Goal: Check status

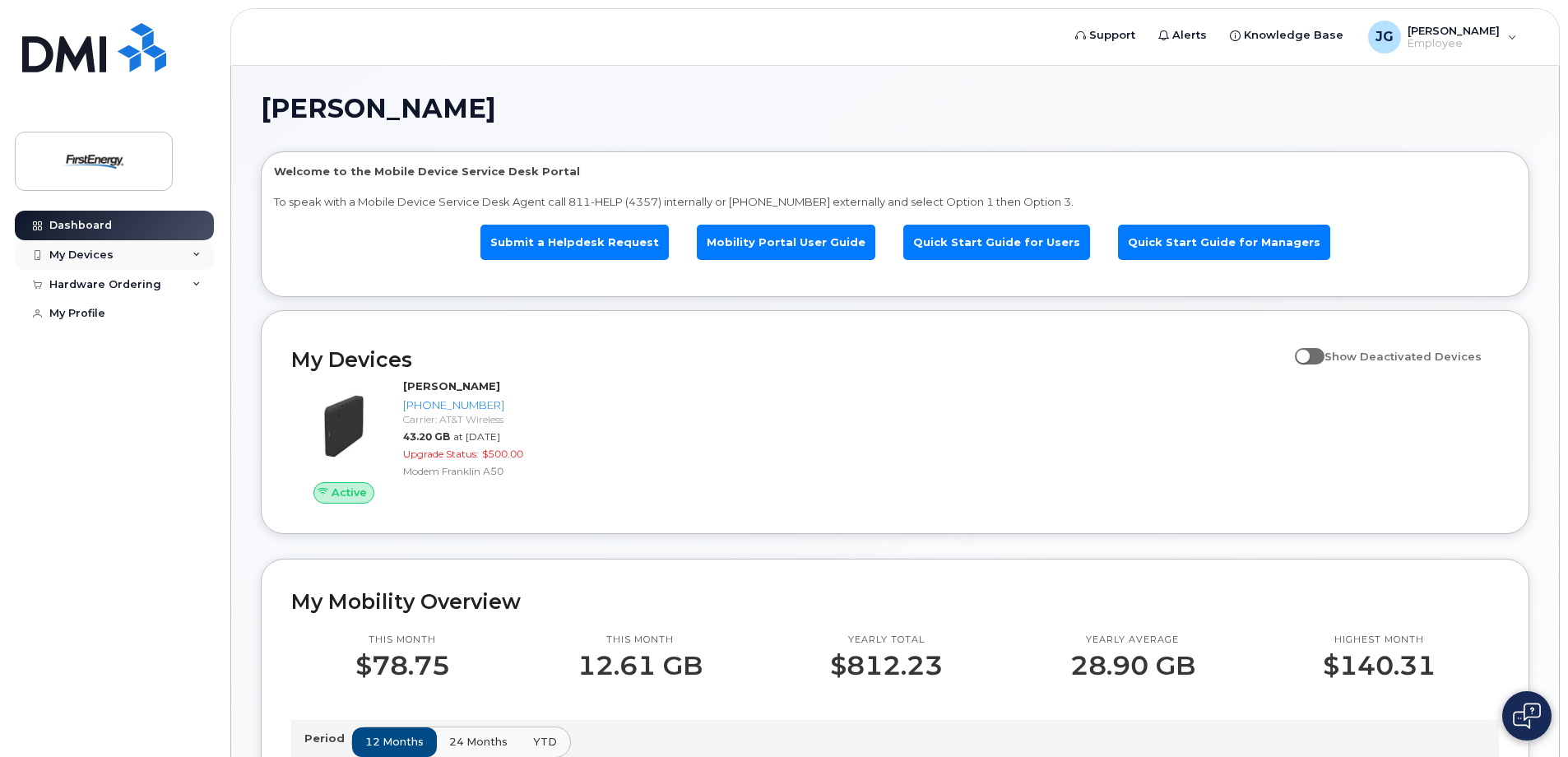
click at [140, 256] on div "My Devices" at bounding box center [114, 255] width 199 height 30
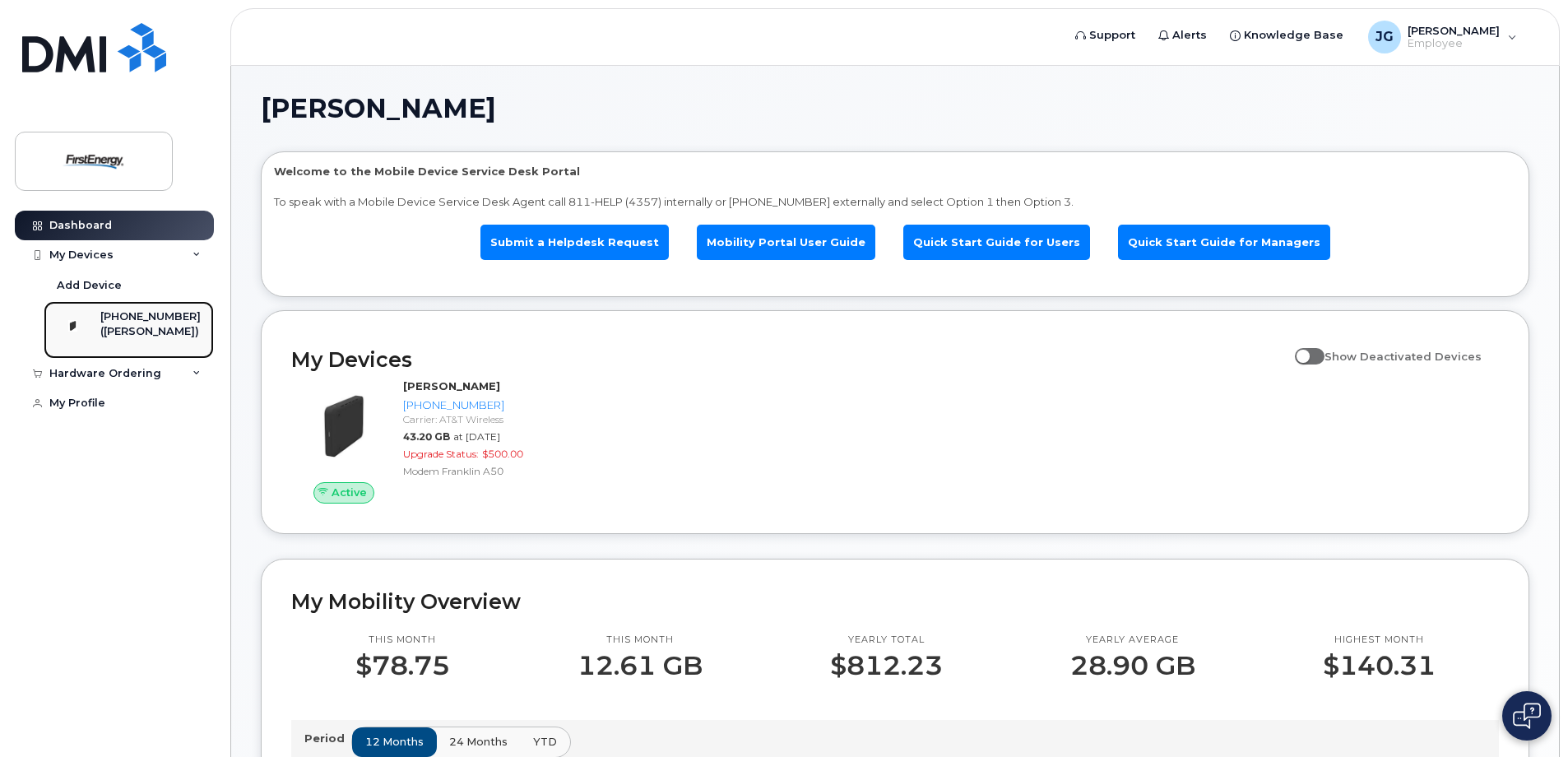
click at [164, 325] on div "([PERSON_NAME])" at bounding box center [151, 331] width 101 height 15
